Goal: Use online tool/utility

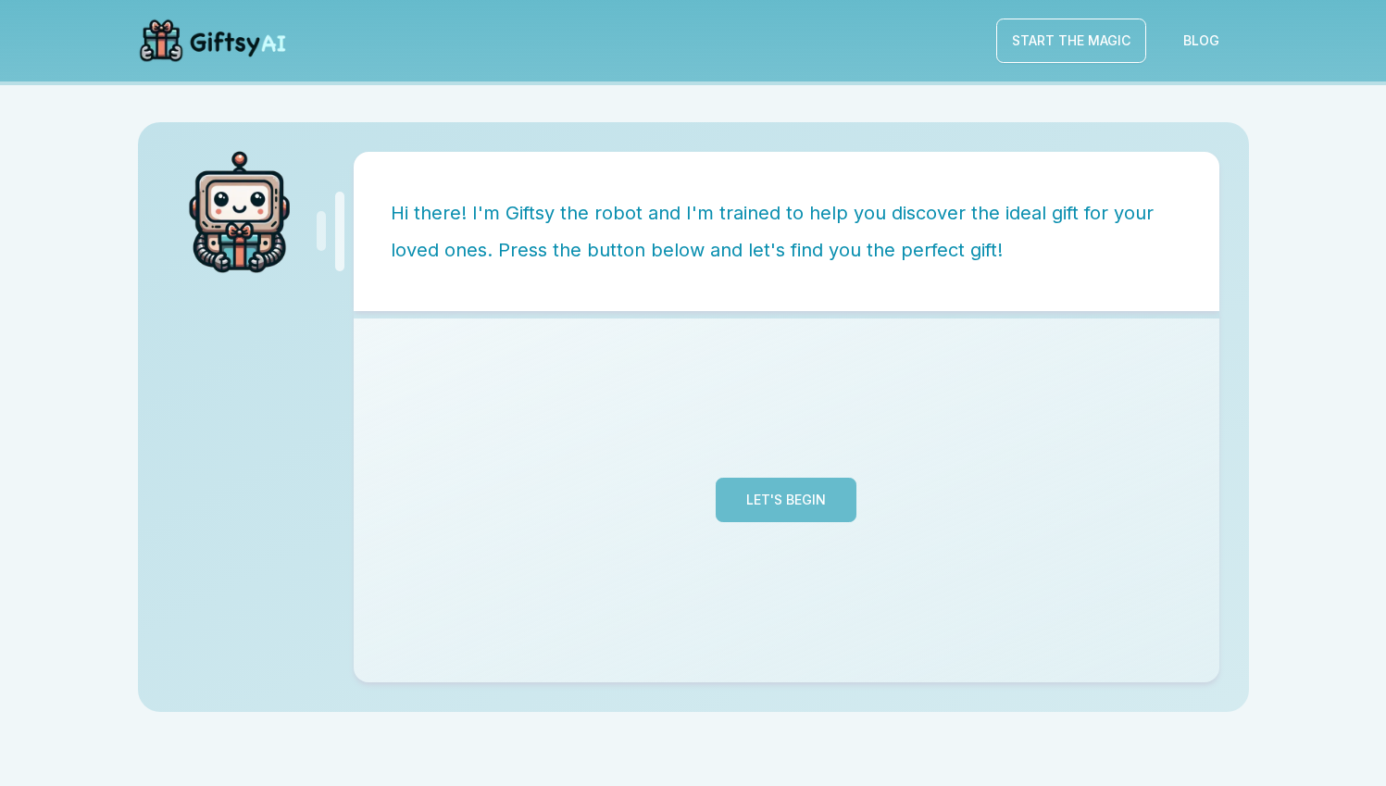
click at [798, 499] on button "Let's Begin" at bounding box center [786, 500] width 141 height 44
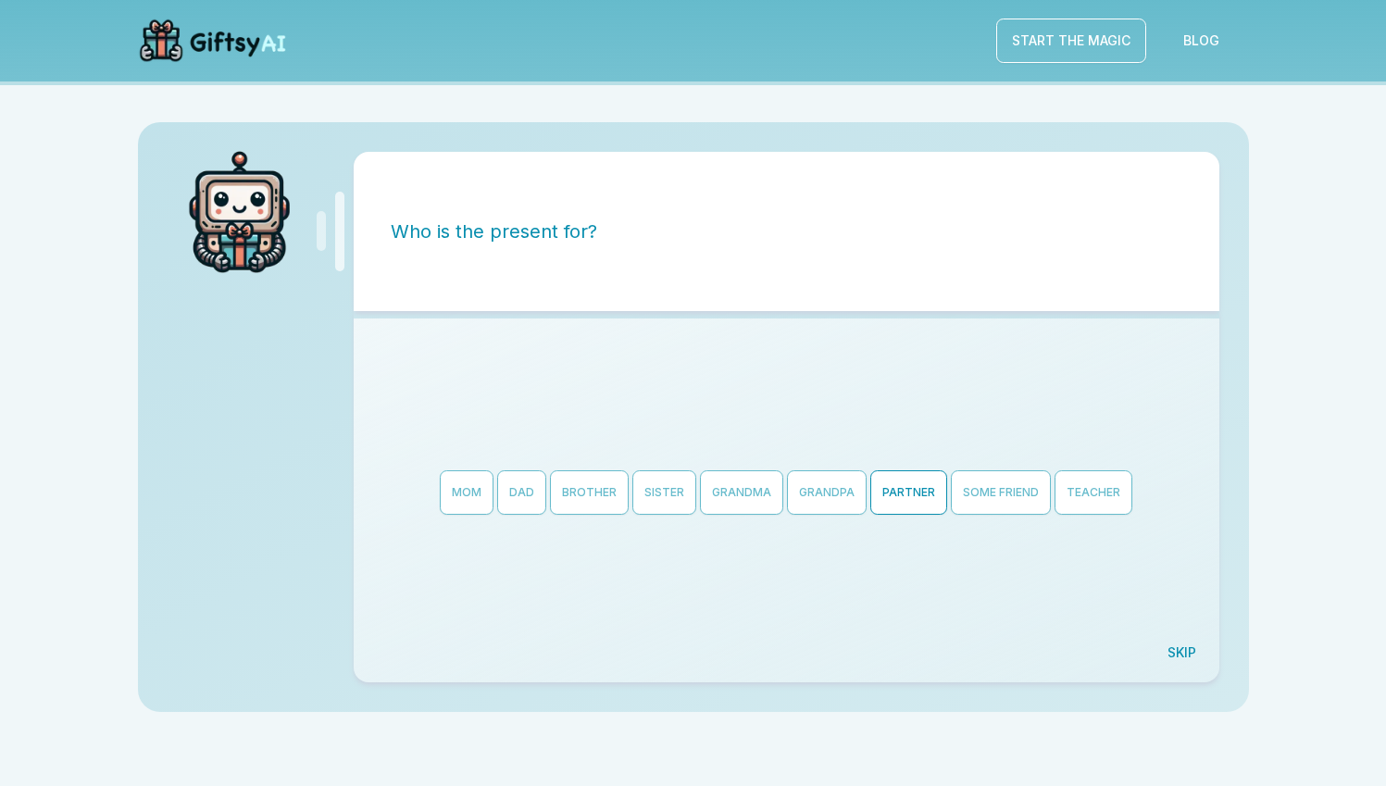
click at [907, 492] on button "Partner" at bounding box center [908, 492] width 77 height 44
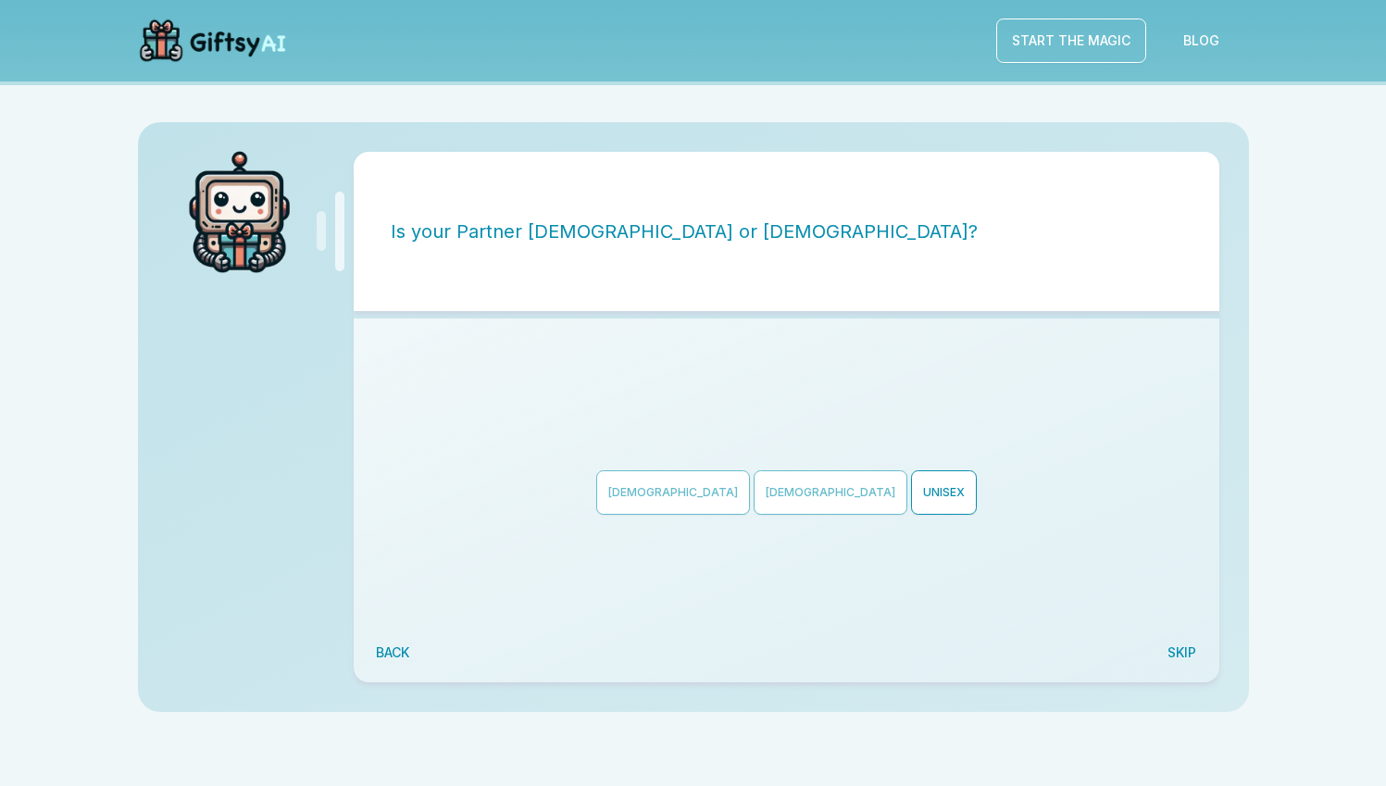
click at [911, 494] on button "Unisex" at bounding box center [944, 492] width 66 height 44
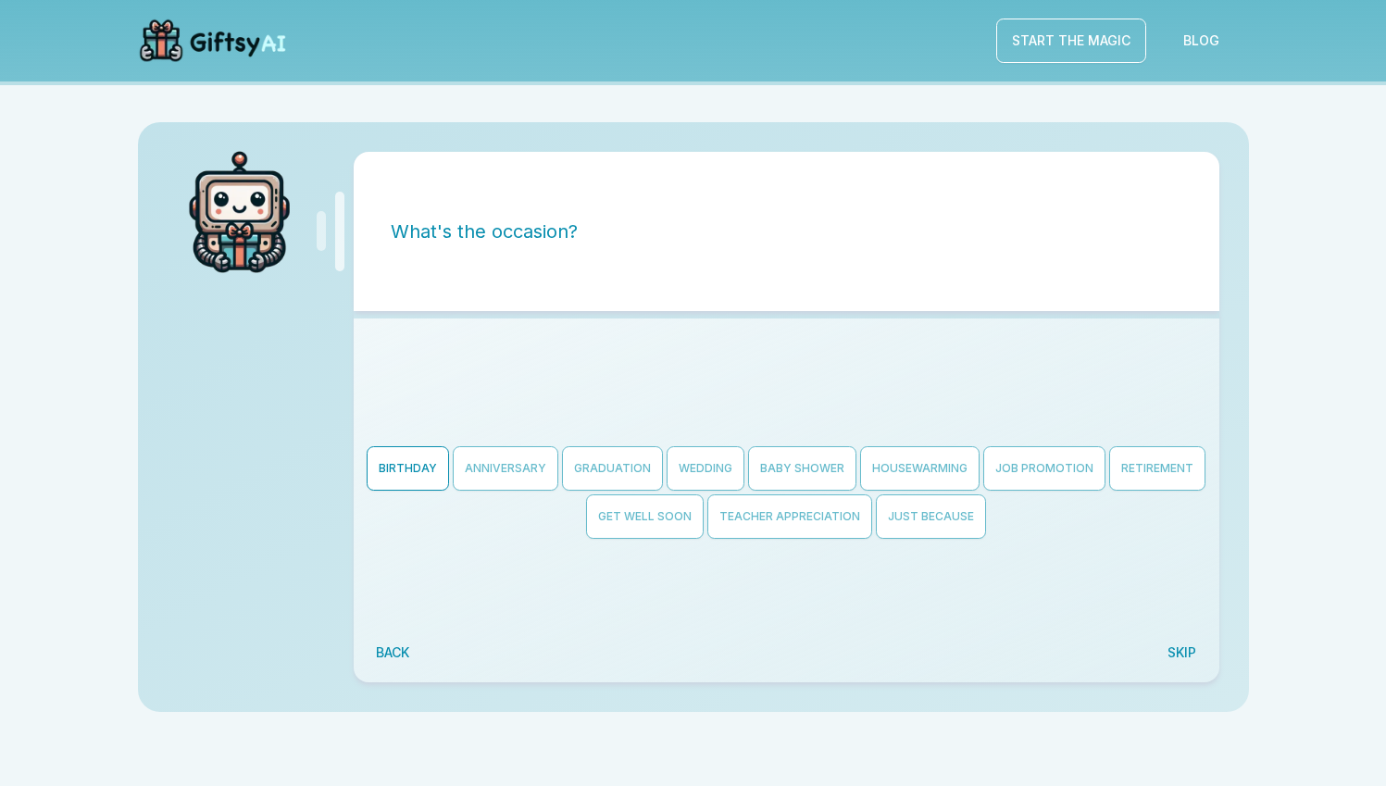
click at [423, 469] on button "Birthday" at bounding box center [408, 468] width 82 height 44
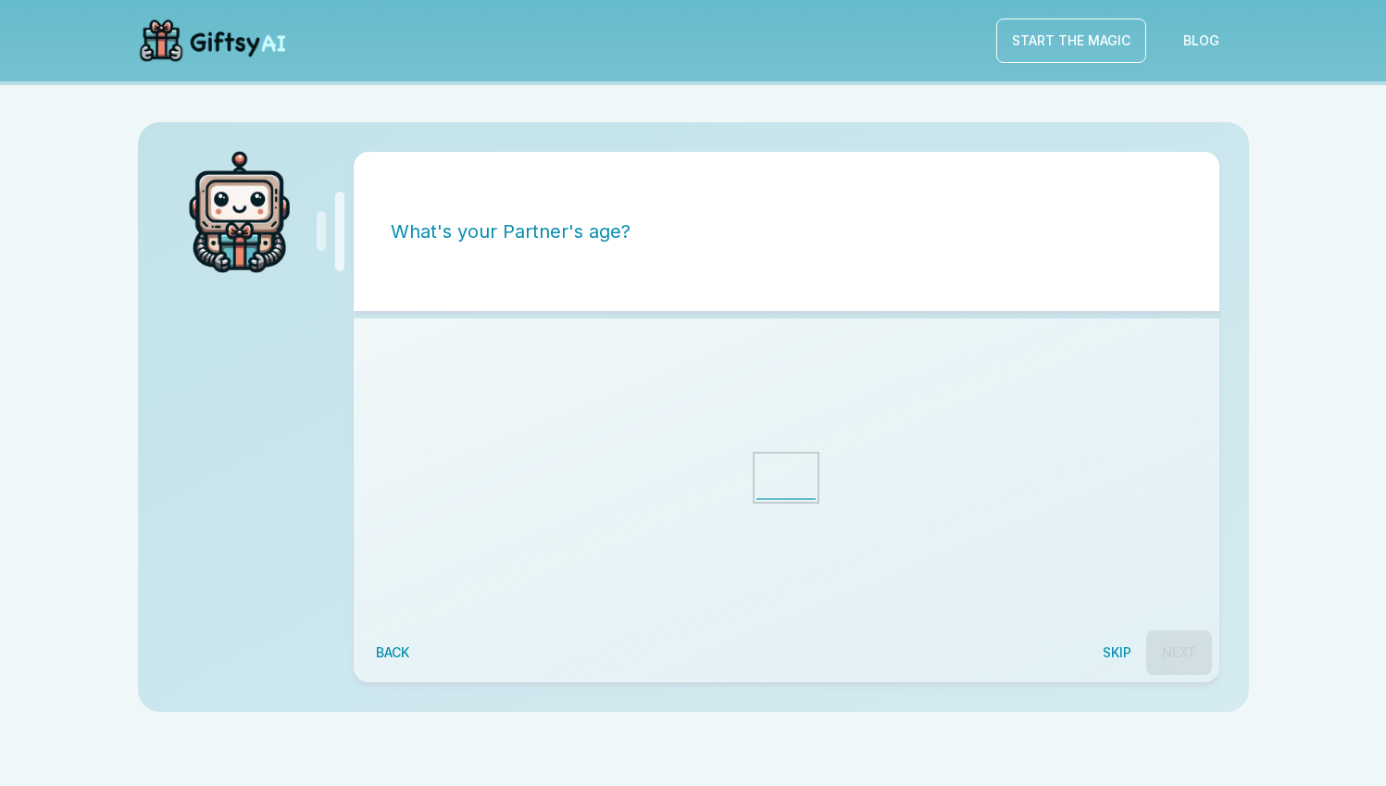
click at [777, 479] on input "string" at bounding box center [786, 478] width 59 height 44
type input "**"
click at [1149, 639] on button "Next" at bounding box center [1179, 653] width 66 height 44
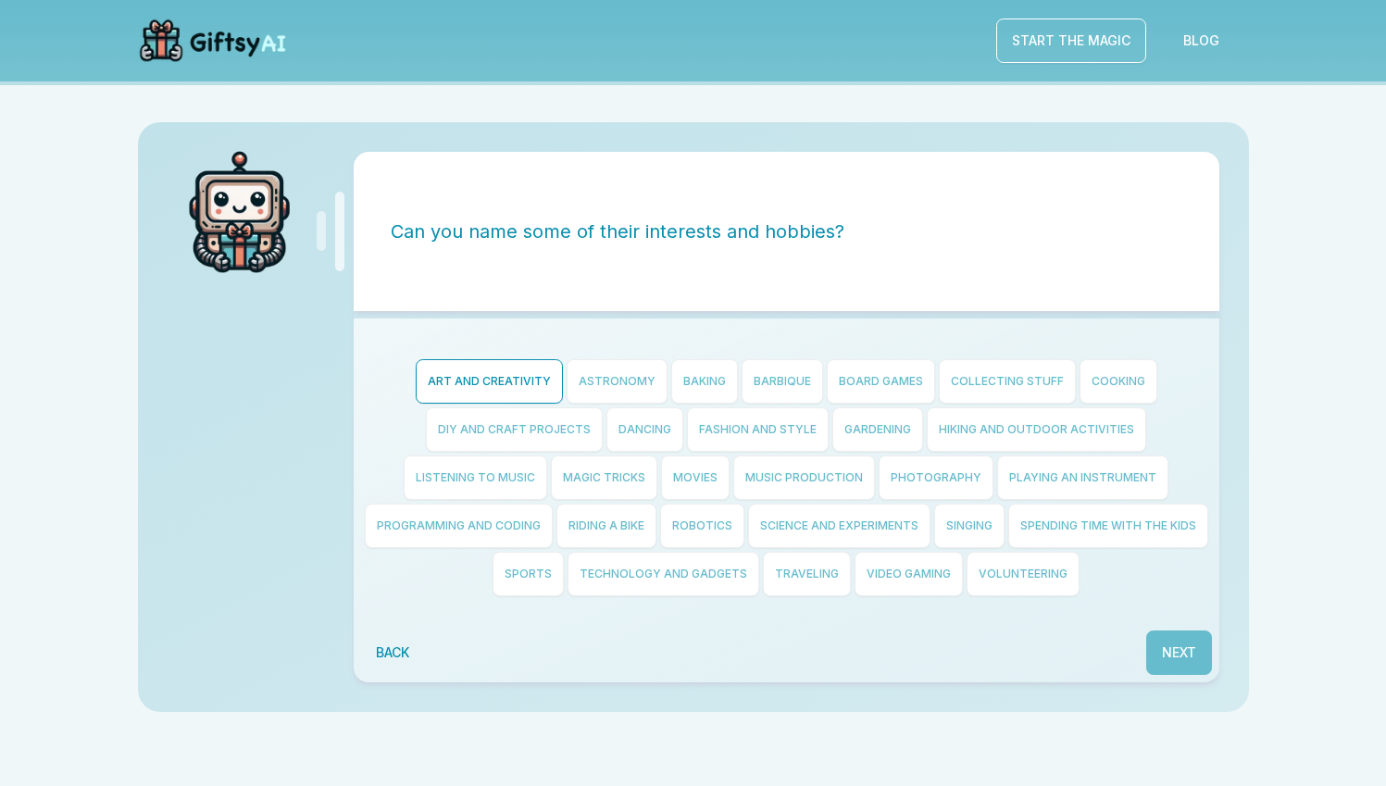
click at [482, 366] on button "Art and Creativity" at bounding box center [489, 381] width 147 height 44
click at [469, 425] on button "DIY and Craft Projects" at bounding box center [514, 429] width 177 height 44
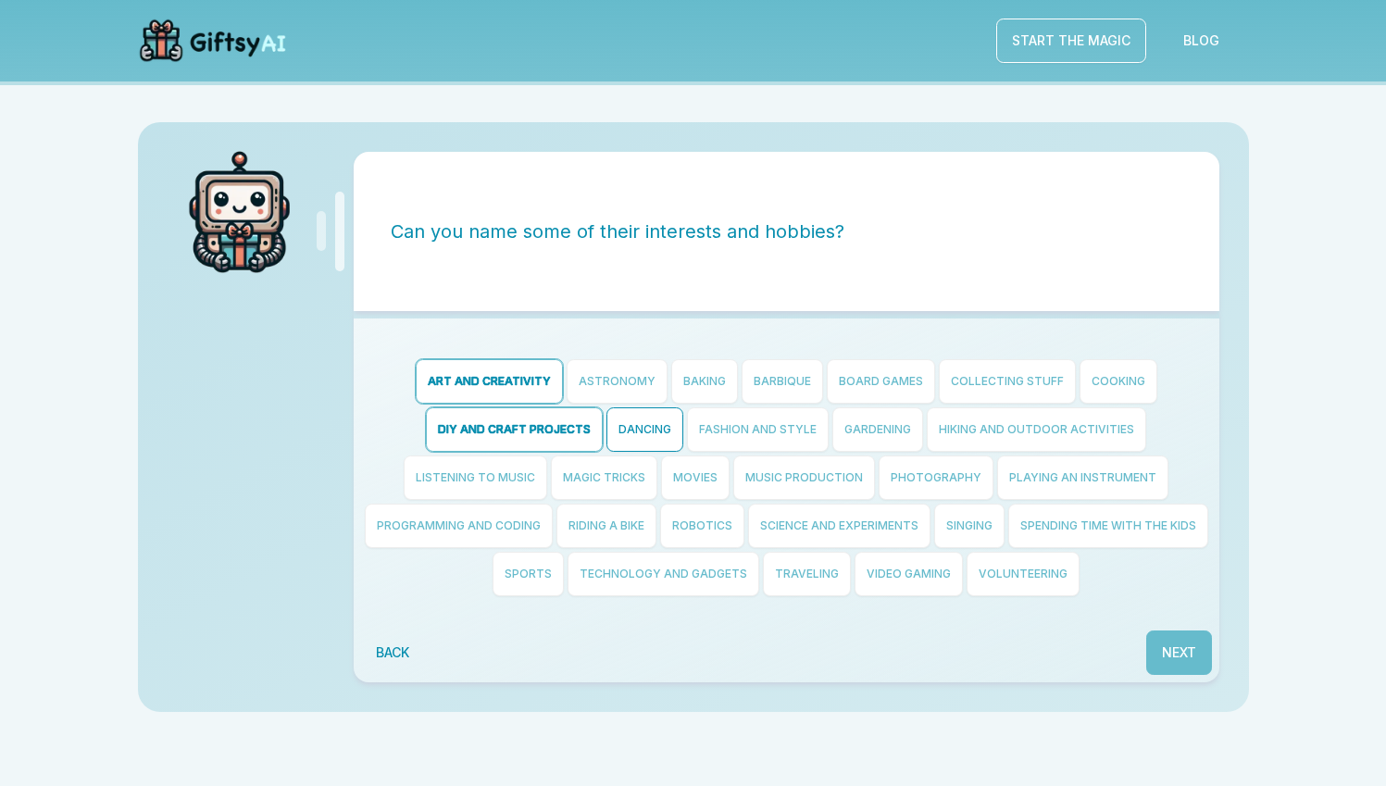
click at [644, 415] on button "Dancing" at bounding box center [645, 429] width 77 height 44
click at [702, 470] on button "Movies" at bounding box center [695, 478] width 69 height 44
click at [1157, 632] on button "Next" at bounding box center [1179, 653] width 66 height 44
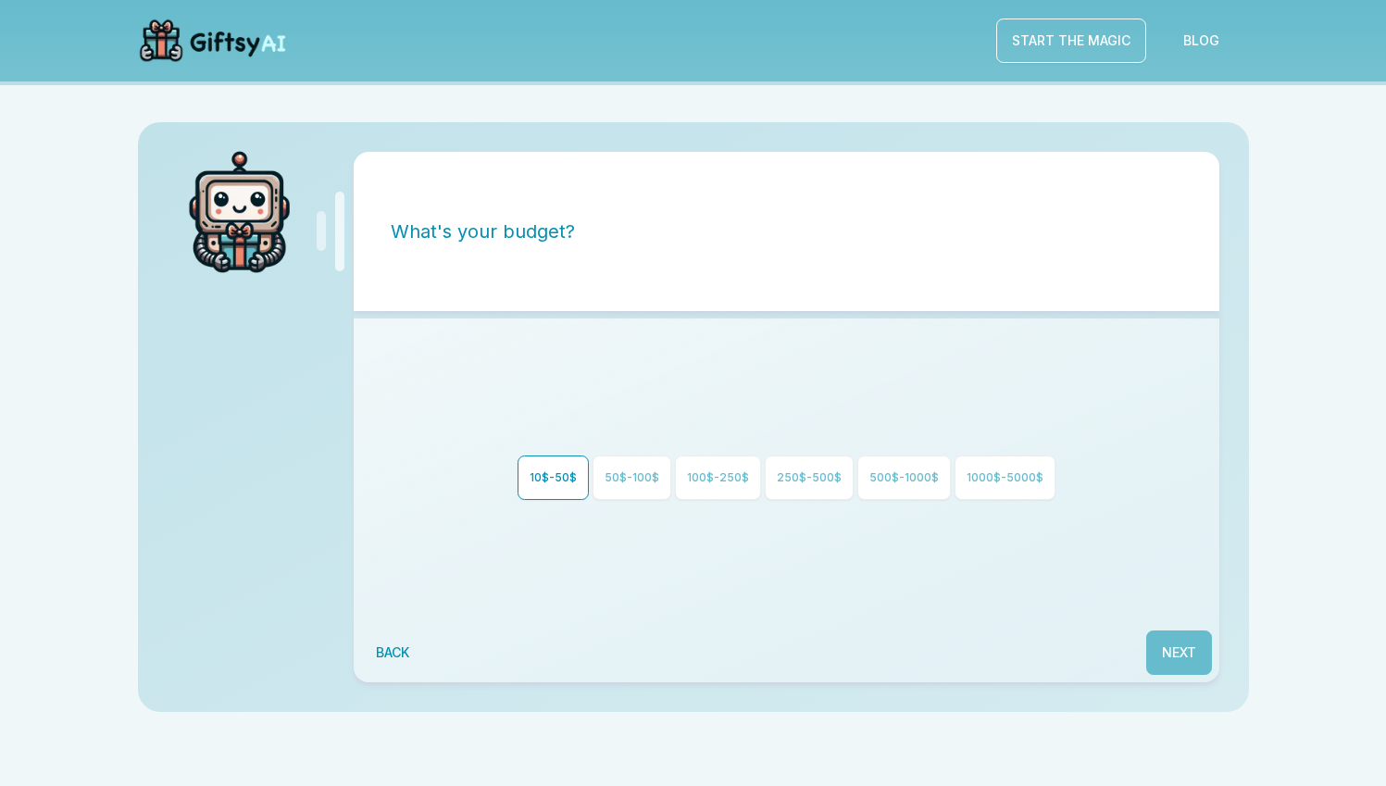
click at [560, 481] on button "10$-50$" at bounding box center [553, 478] width 71 height 44
click at [1148, 631] on button "Next" at bounding box center [1179, 653] width 66 height 44
click at [732, 464] on button "creative" at bounding box center [751, 478] width 80 height 44
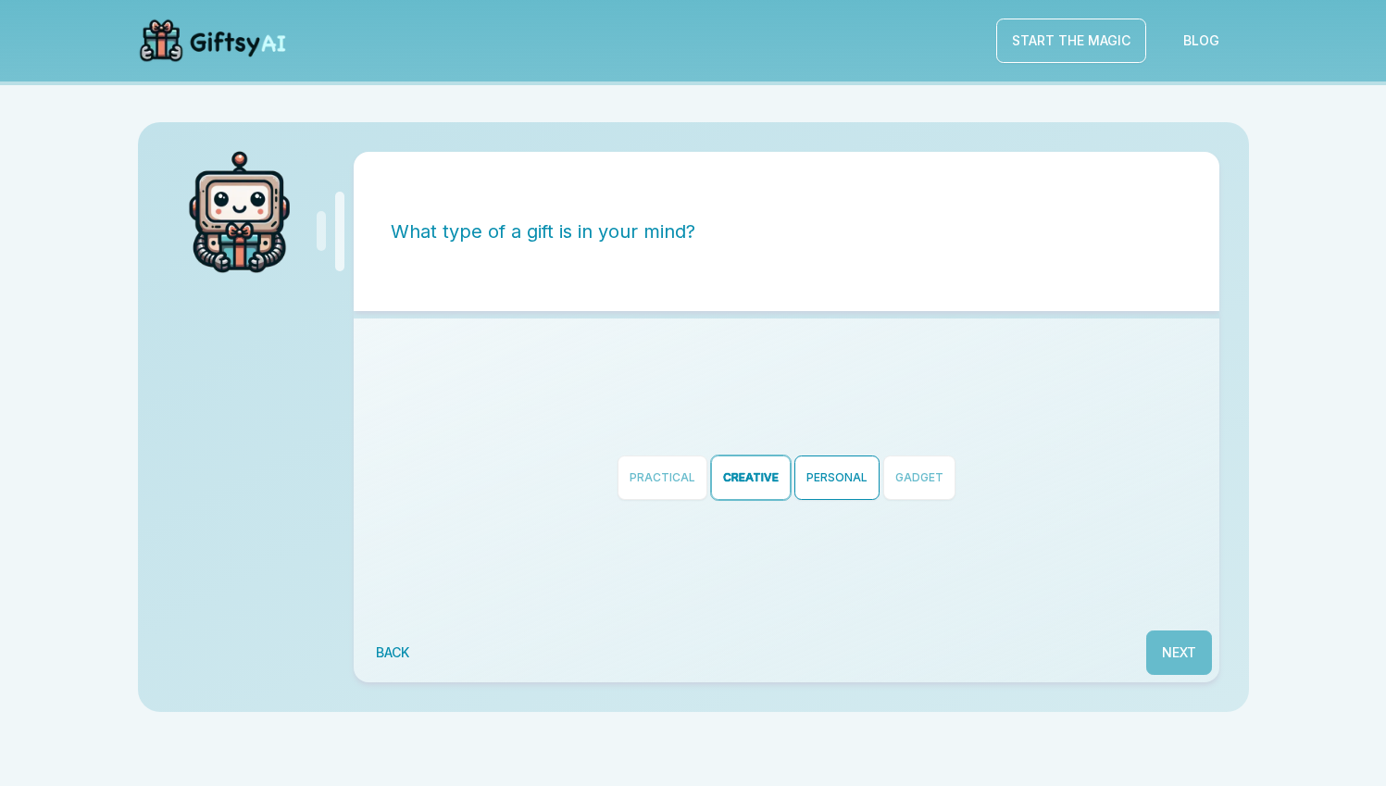
click at [821, 464] on button "personal" at bounding box center [837, 478] width 85 height 44
click at [1151, 646] on button "Next" at bounding box center [1179, 653] width 66 height 44
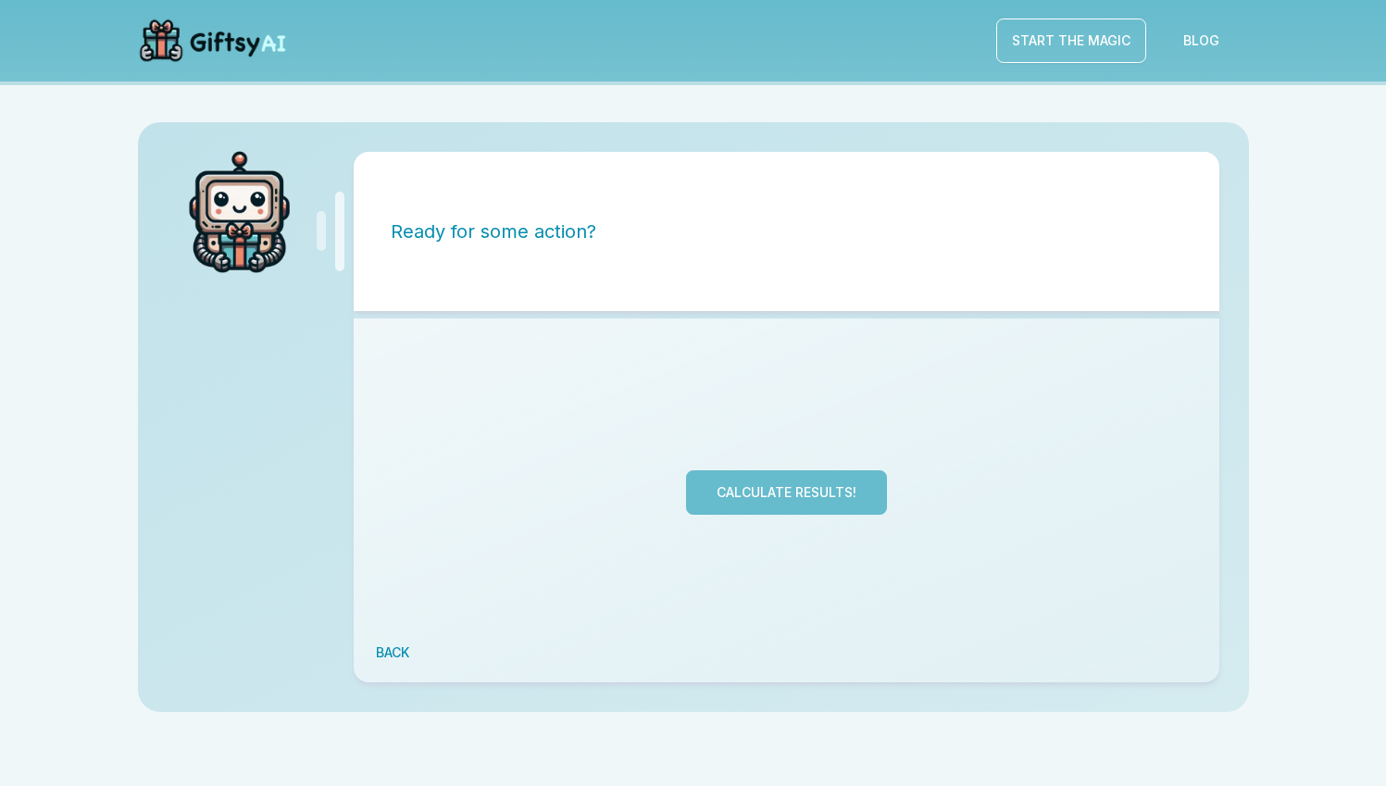
click at [856, 496] on button "Calculate Results!" at bounding box center [786, 492] width 201 height 44
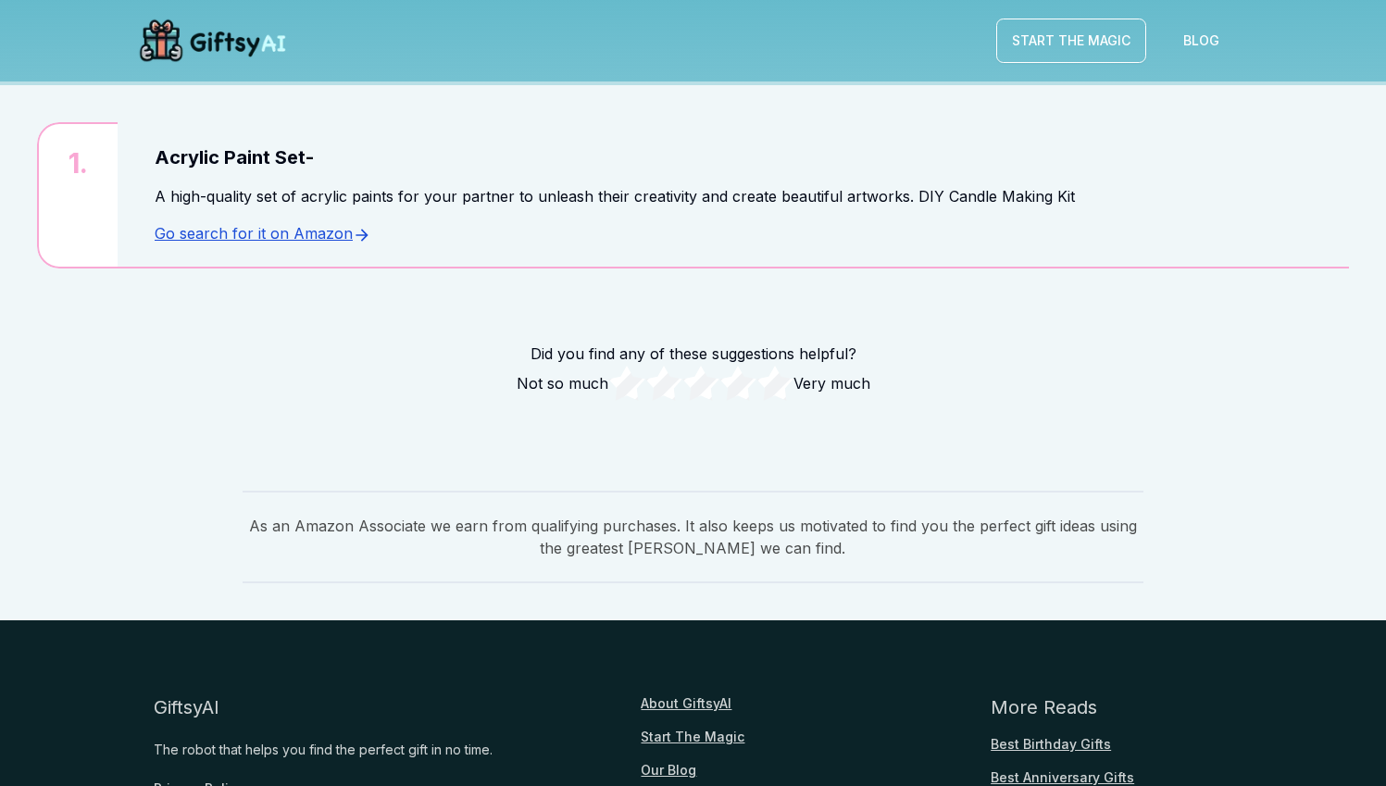
click at [293, 236] on link "Go search for it on Amazon" at bounding box center [263, 233] width 217 height 19
